Goal: Communication & Community: Ask a question

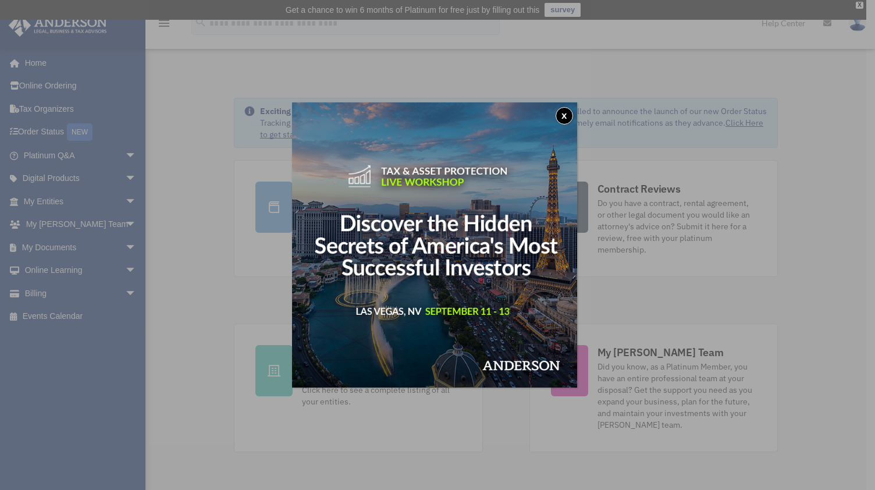
click at [567, 117] on button "x" at bounding box center [563, 115] width 17 height 17
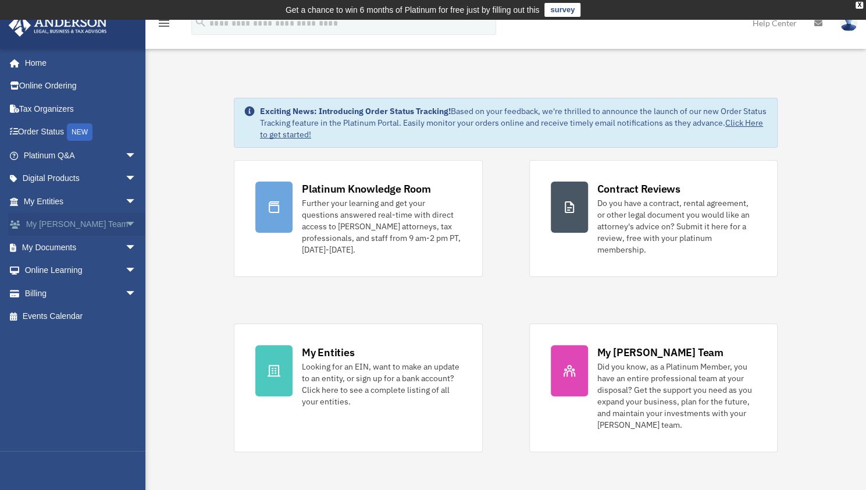
click at [125, 226] on span "arrow_drop_down" at bounding box center [136, 225] width 23 height 24
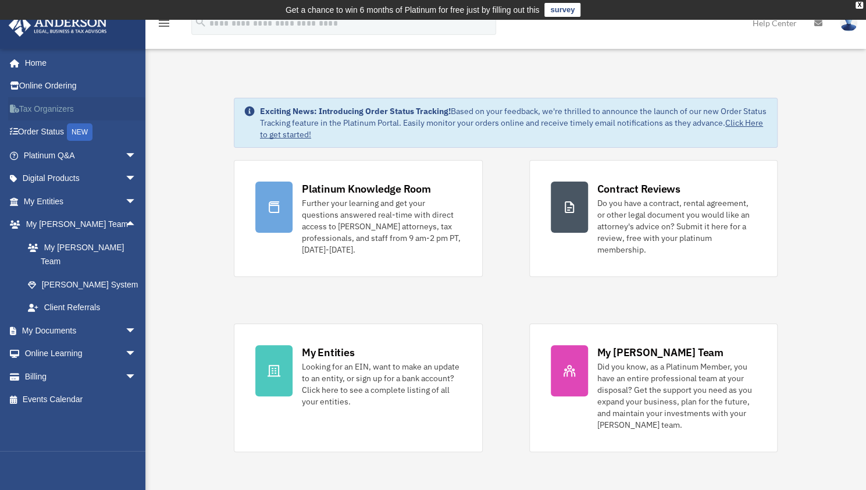
click at [70, 110] on link "Tax Organizers" at bounding box center [81, 108] width 146 height 23
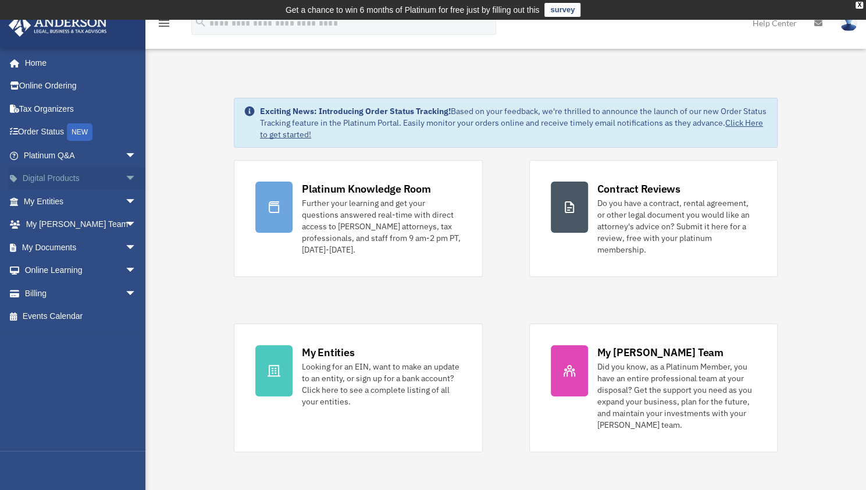
click at [125, 174] on span "arrow_drop_down" at bounding box center [136, 179] width 23 height 24
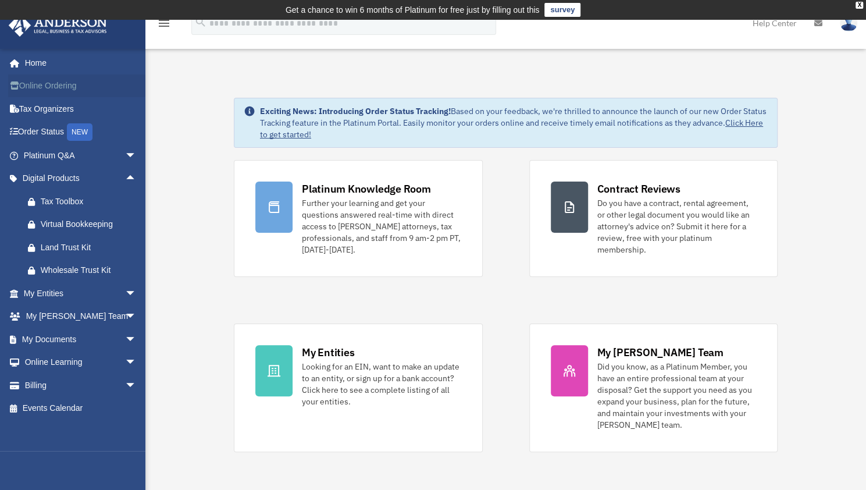
click at [50, 90] on link "Online Ordering" at bounding box center [81, 85] width 146 height 23
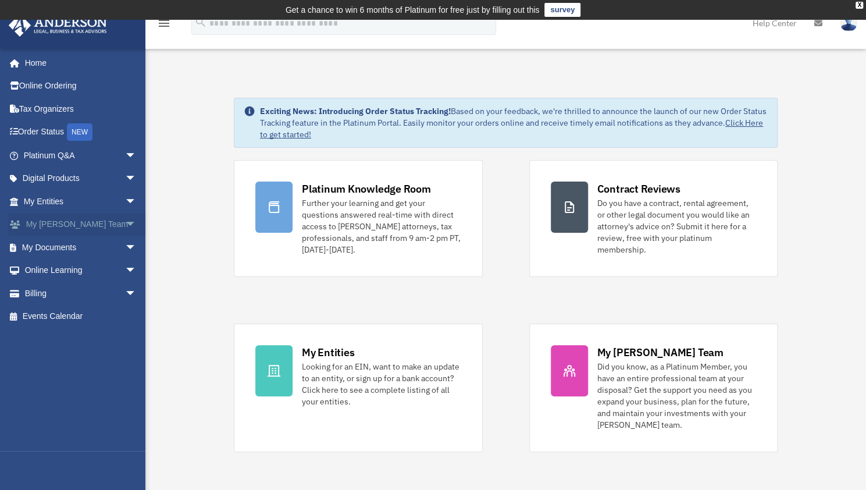
click at [125, 224] on span "arrow_drop_down" at bounding box center [136, 225] width 23 height 24
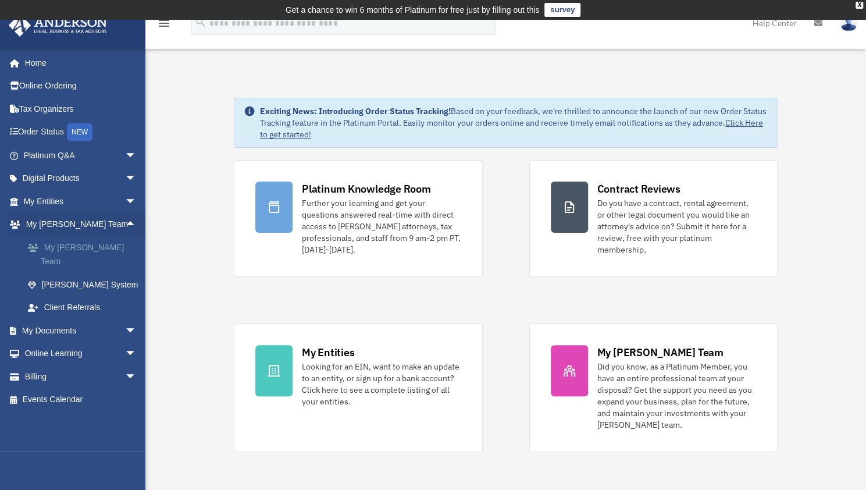
click at [98, 248] on link "My [PERSON_NAME] Team" at bounding box center [85, 253] width 138 height 37
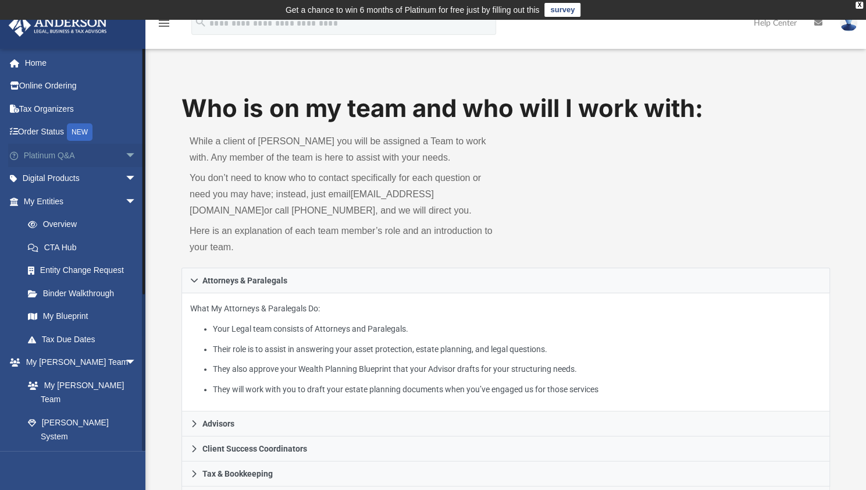
click at [105, 154] on link "Platinum Q&A arrow_drop_down" at bounding box center [81, 155] width 146 height 23
click at [125, 155] on span "arrow_drop_down" at bounding box center [136, 156] width 23 height 24
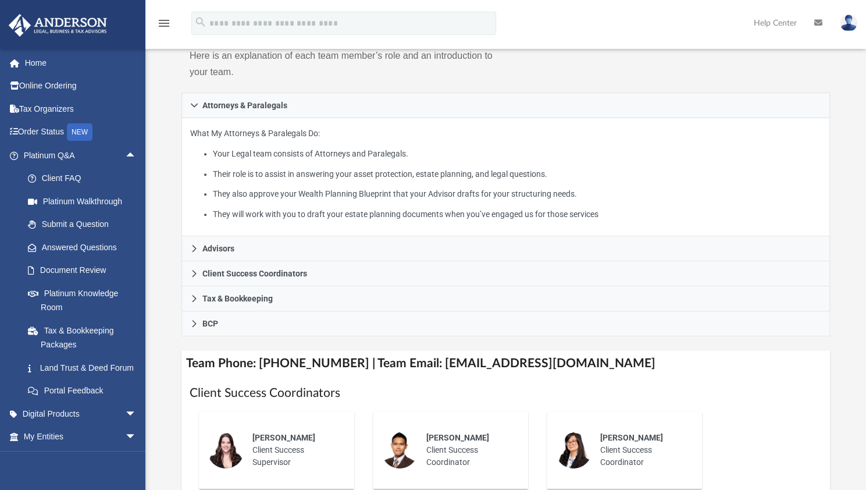
scroll to position [177, 0]
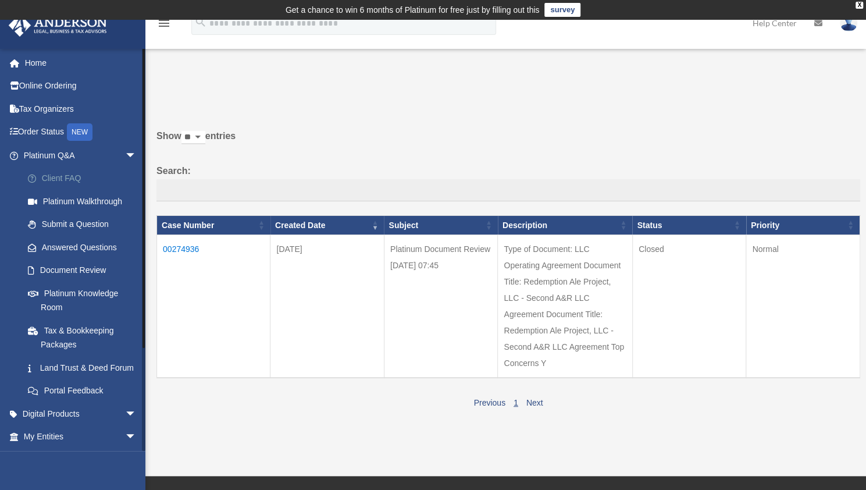
click at [77, 184] on link "Client FAQ" at bounding box center [85, 178] width 138 height 23
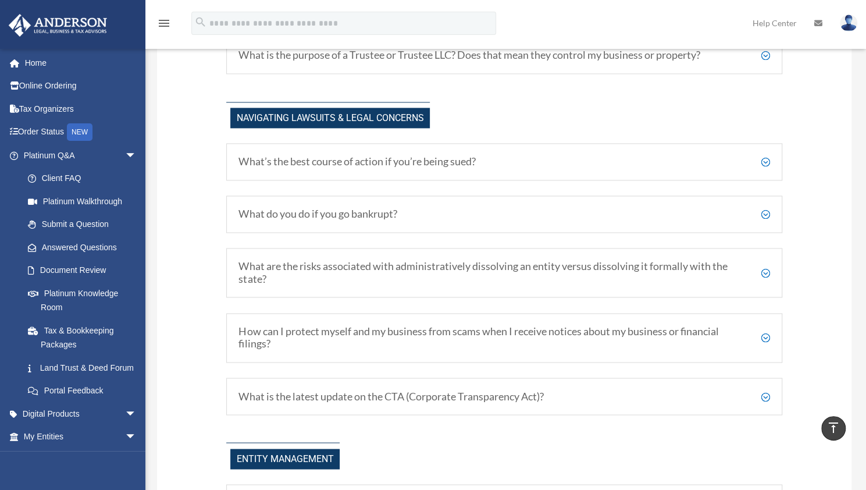
scroll to position [929, 0]
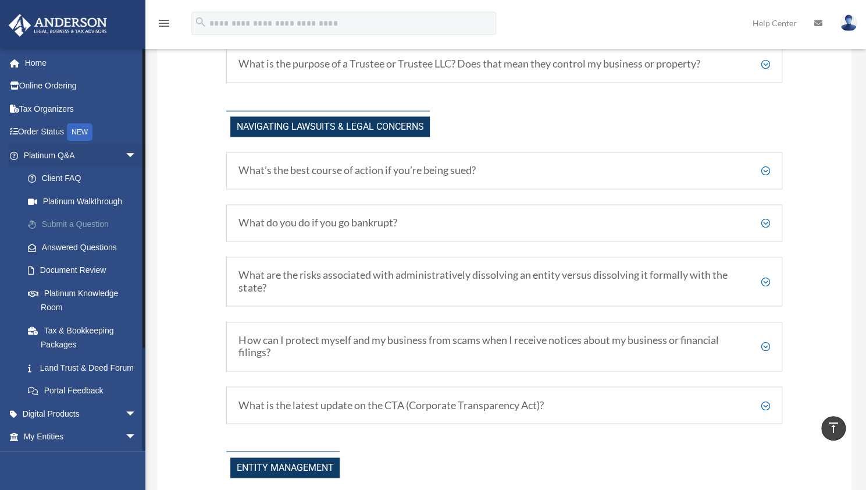
click at [88, 223] on link "Submit a Question" at bounding box center [85, 224] width 138 height 23
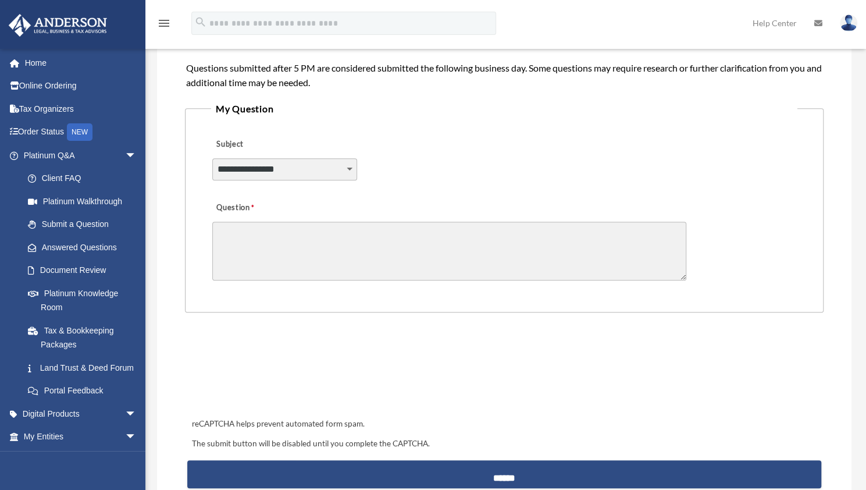
scroll to position [282, 0]
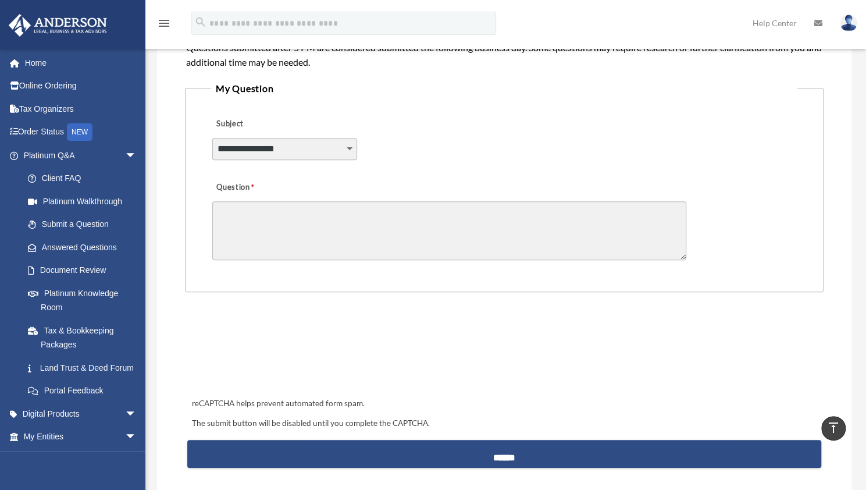
click at [300, 148] on select "**********" at bounding box center [284, 149] width 145 height 22
select select "******"
click at [212, 138] on select "**********" at bounding box center [284, 149] width 145 height 22
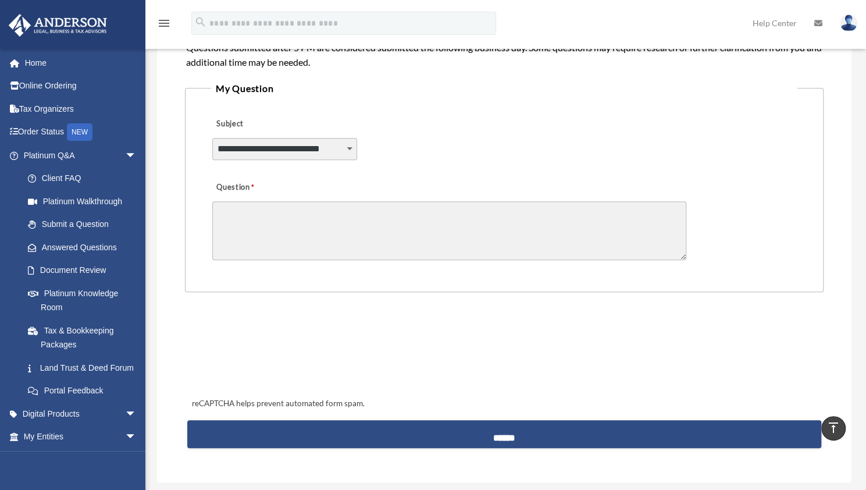
click at [304, 212] on textarea "Question" at bounding box center [449, 230] width 474 height 59
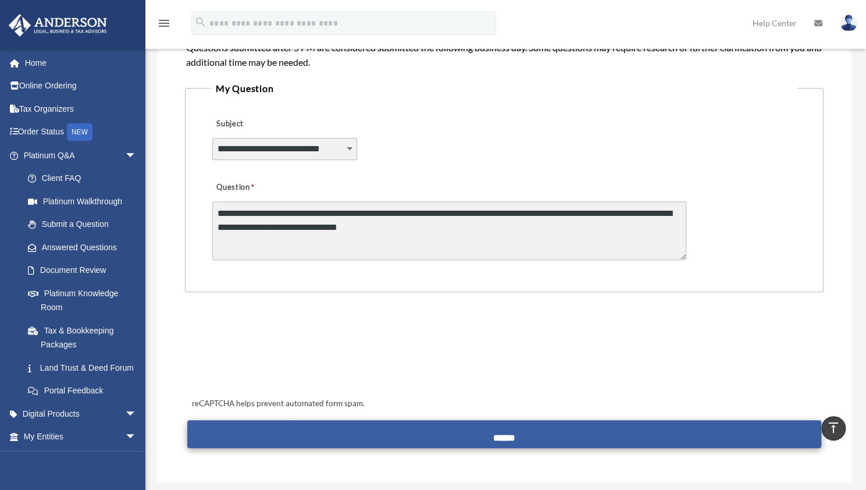
type textarea "**********"
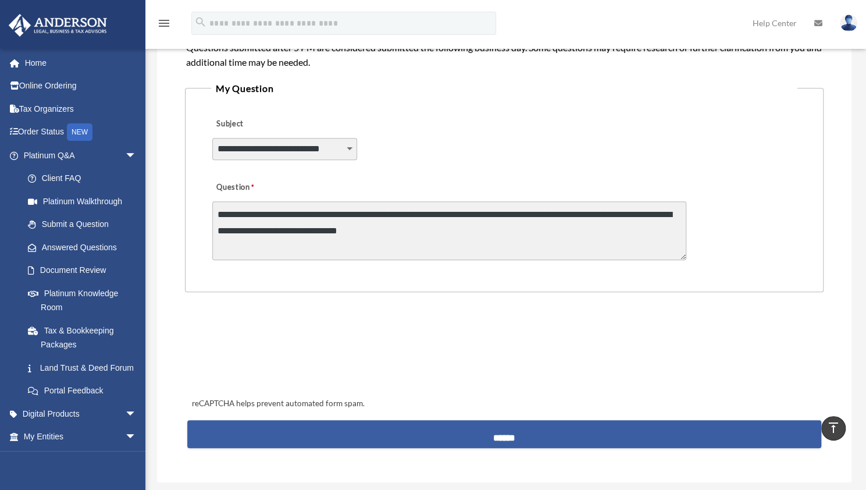
click at [438, 426] on input "******" at bounding box center [504, 434] width 634 height 28
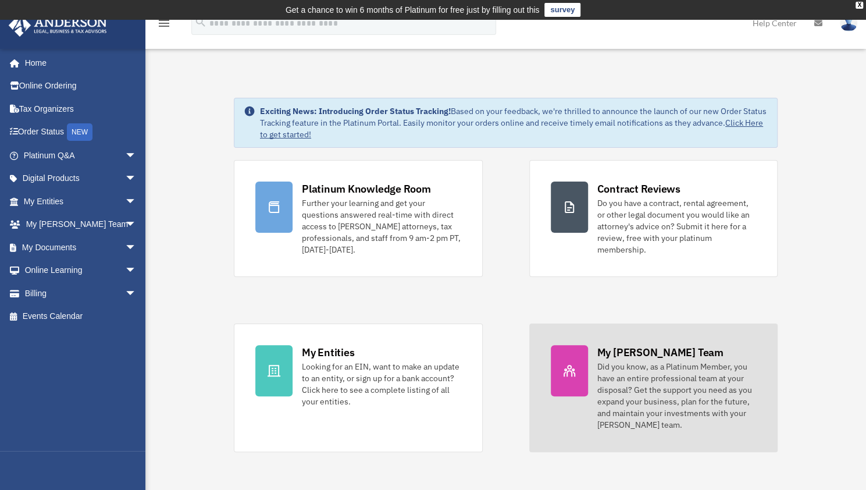
click at [628, 384] on div "Did you know, as a Platinum Member, you have an entire professional team at you…" at bounding box center [676, 396] width 159 height 70
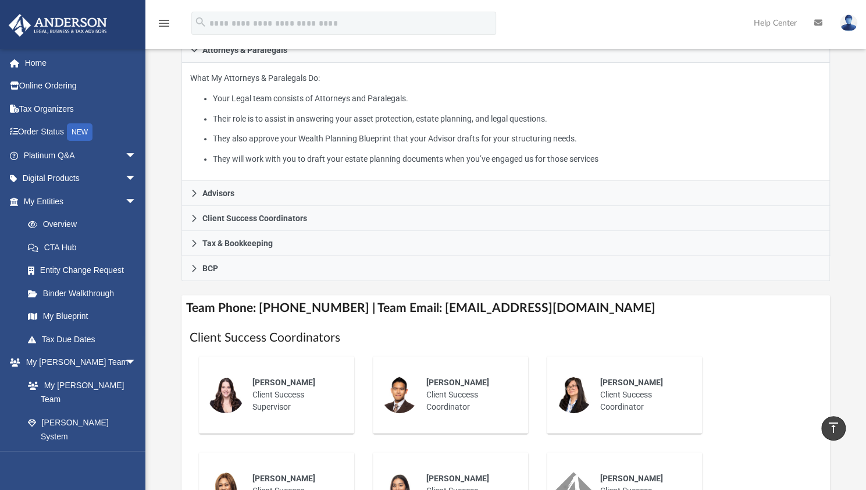
scroll to position [230, 0]
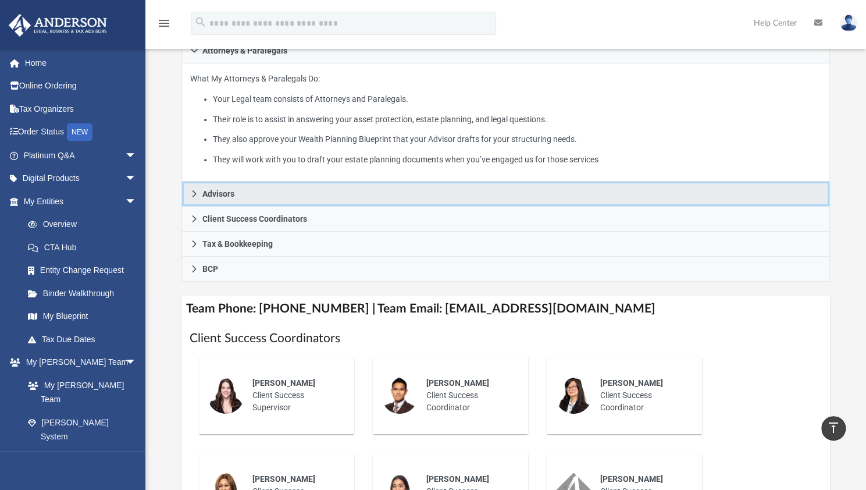
click at [193, 188] on link "Advisors" at bounding box center [505, 193] width 648 height 25
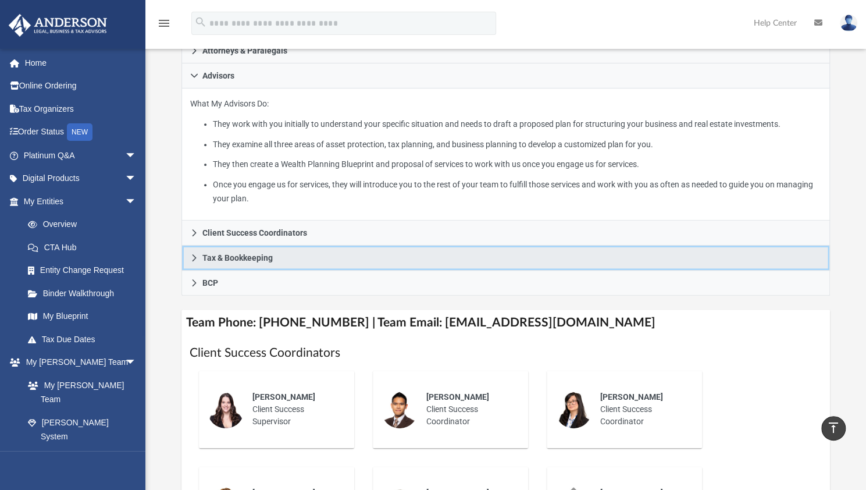
click at [192, 255] on icon at bounding box center [194, 258] width 8 height 8
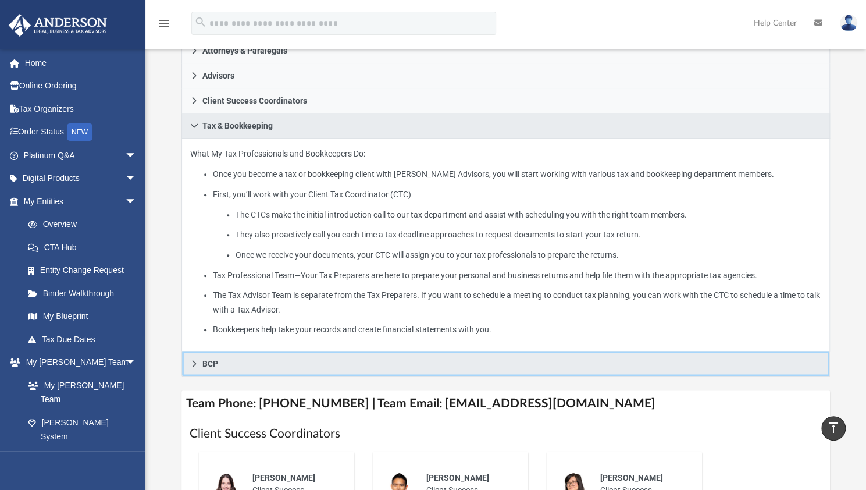
click at [194, 368] on link "BCP" at bounding box center [505, 363] width 648 height 25
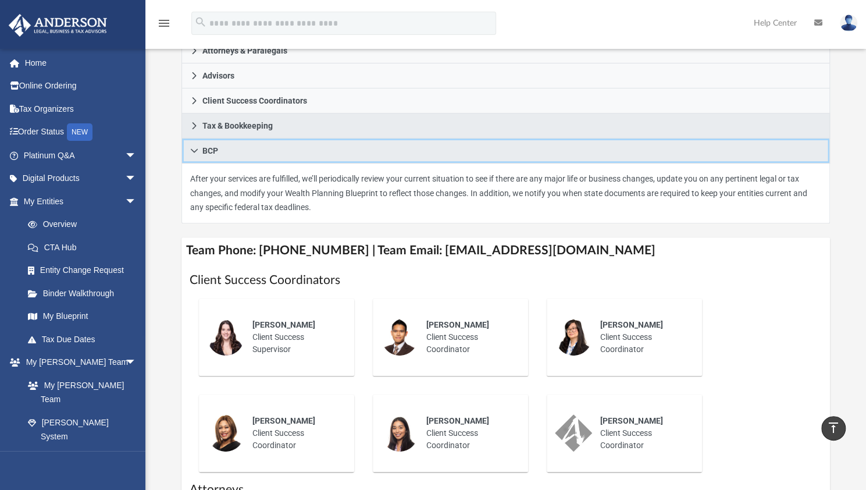
click at [195, 148] on icon at bounding box center [194, 151] width 8 height 8
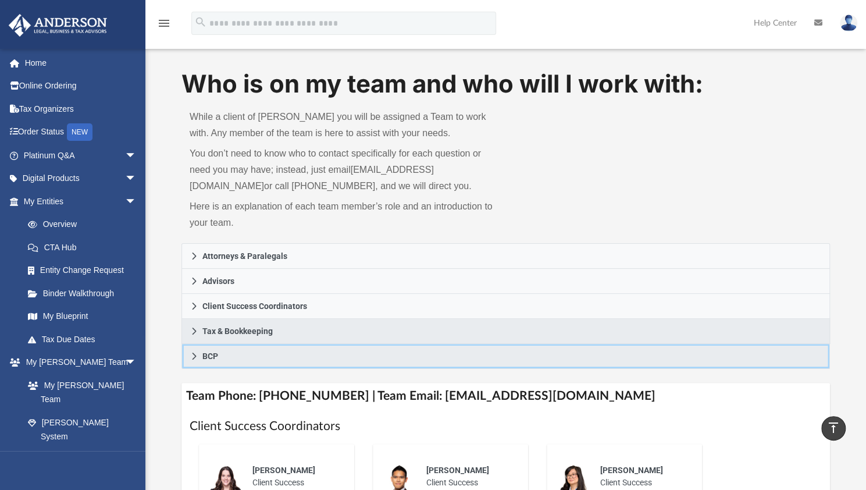
scroll to position [0, 0]
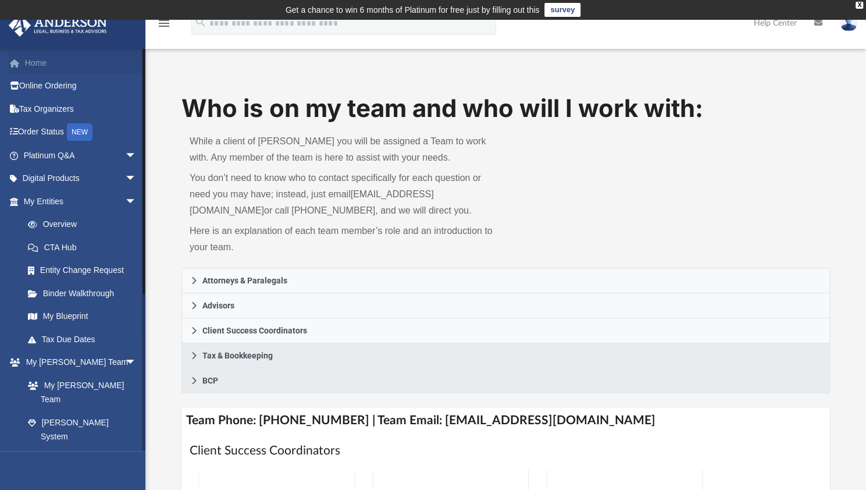
click at [45, 67] on link "Home" at bounding box center [81, 62] width 146 height 23
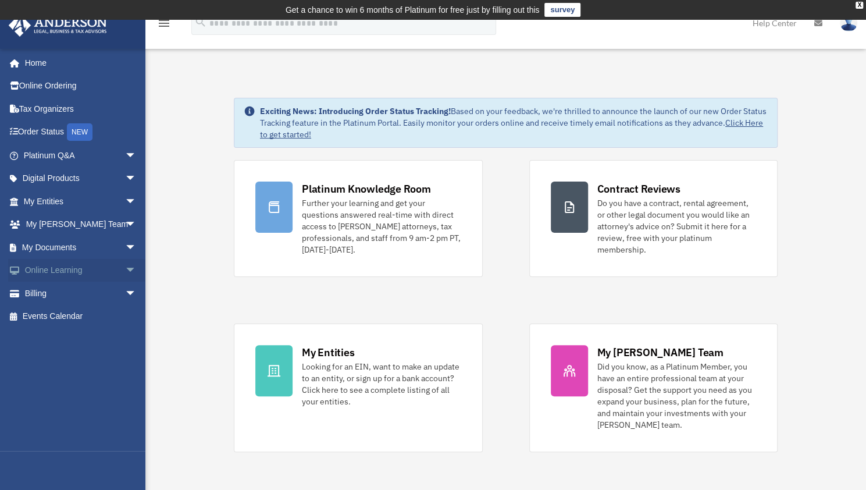
click at [112, 269] on link "Online Learning arrow_drop_down" at bounding box center [81, 270] width 146 height 23
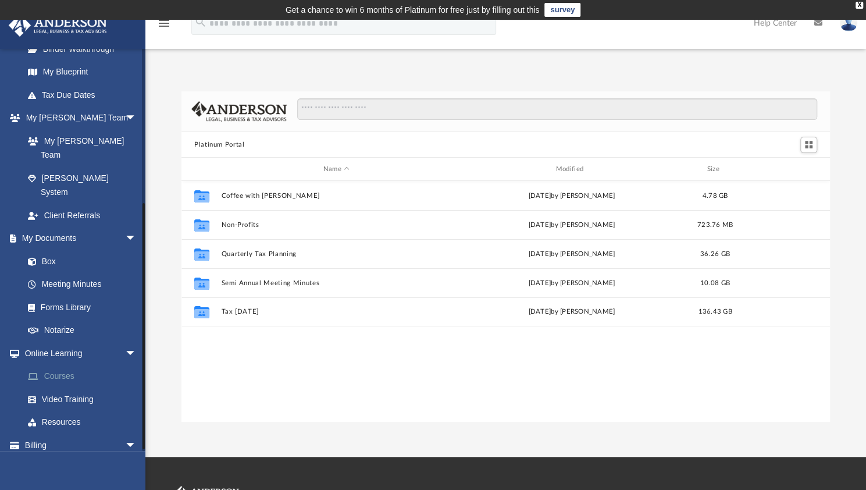
scroll to position [255, 639]
click at [41, 433] on link "Billing arrow_drop_down" at bounding box center [81, 444] width 146 height 23
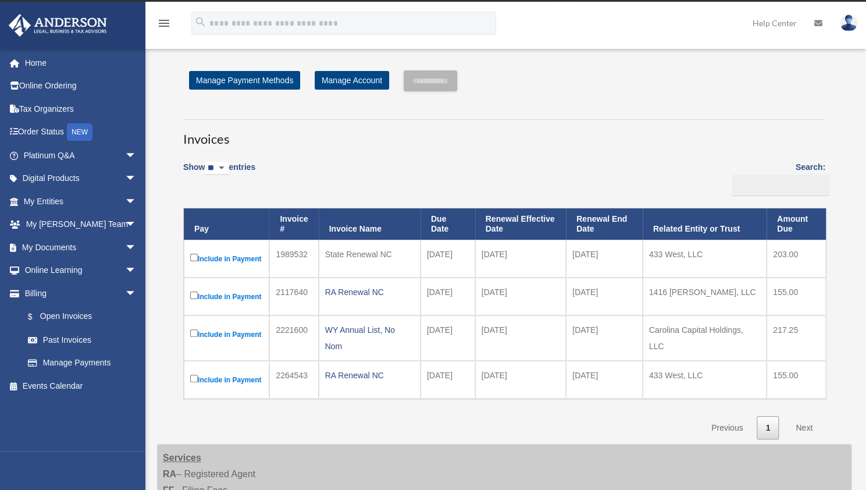
scroll to position [21, 0]
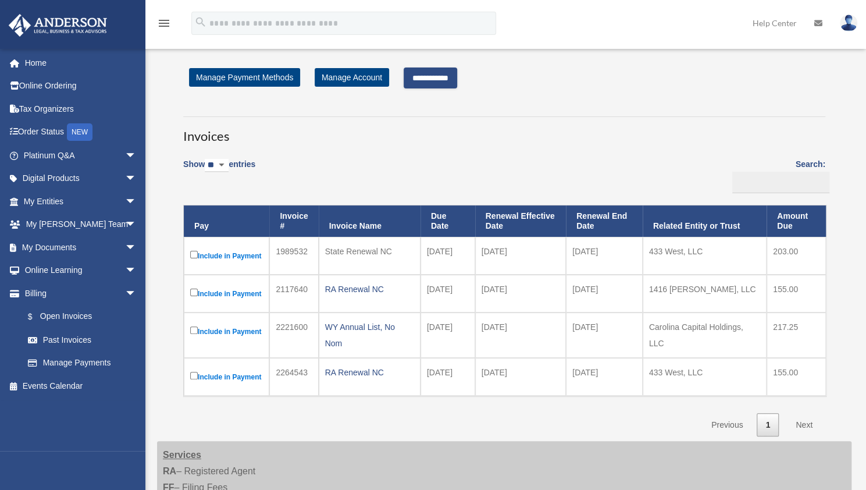
click at [449, 84] on input "**********" at bounding box center [430, 77] width 53 height 21
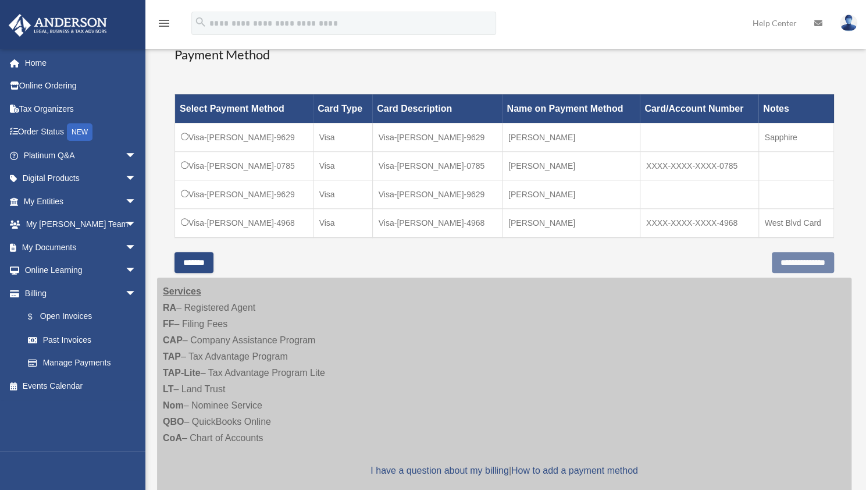
scroll to position [315, 0]
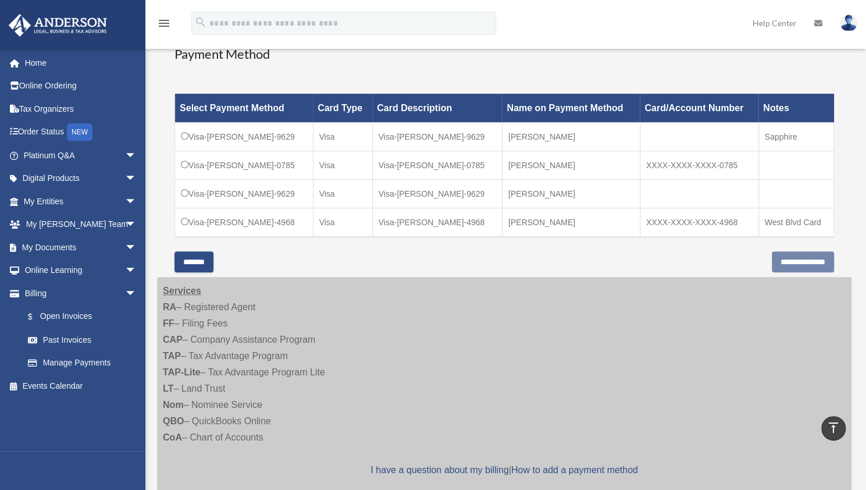
click at [220, 141] on td "Visa-Joseph-Baumgartner-9629" at bounding box center [244, 136] width 138 height 28
click at [775, 254] on input "**********" at bounding box center [803, 261] width 62 height 21
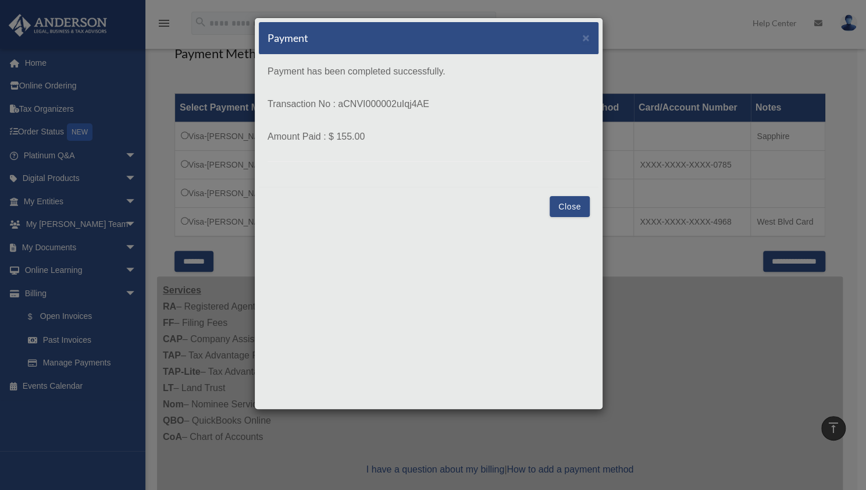
click at [565, 206] on button "Close" at bounding box center [569, 206] width 40 height 21
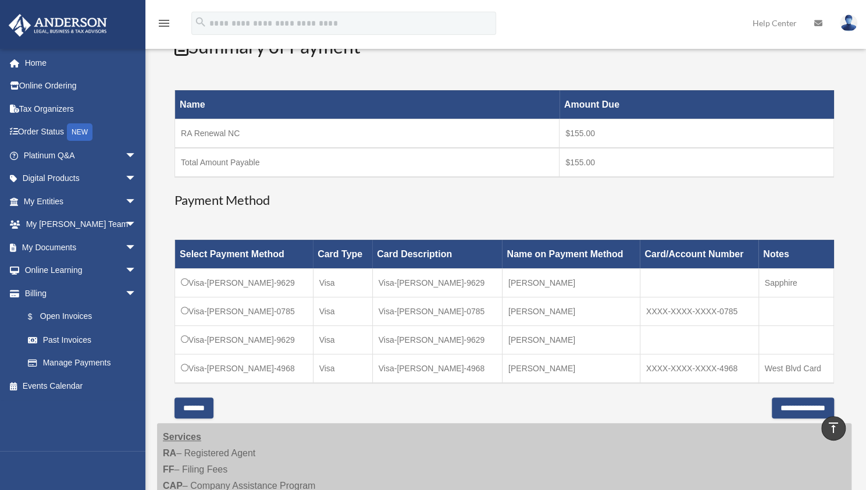
scroll to position [0, 0]
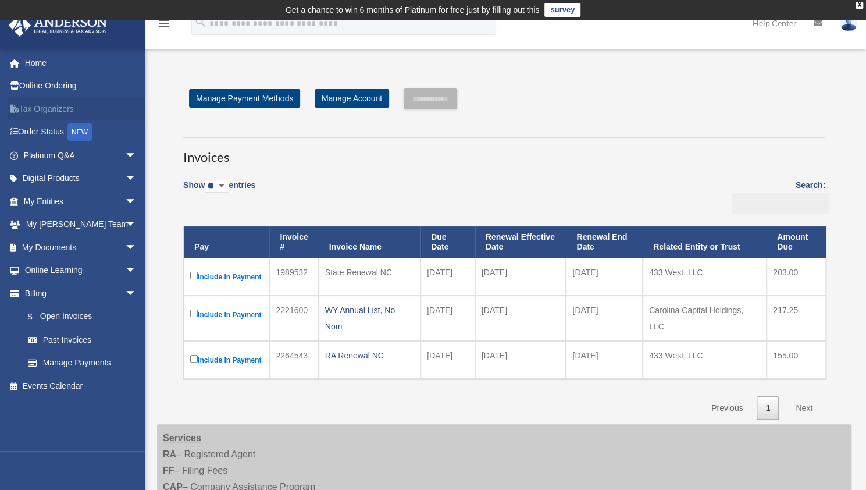
click at [51, 106] on link "Tax Organizers" at bounding box center [81, 108] width 146 height 23
